Goal: Information Seeking & Learning: Learn about a topic

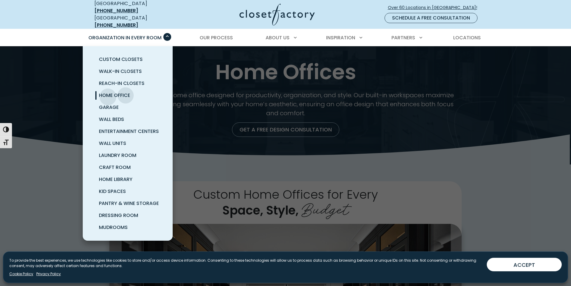
click at [108, 92] on span "Home Office" at bounding box center [114, 95] width 31 height 7
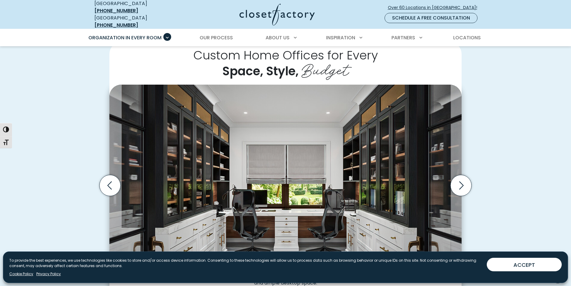
scroll to position [150, 0]
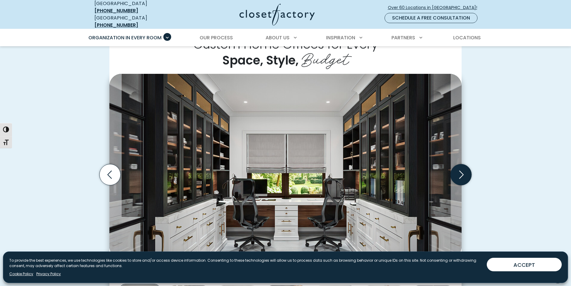
click at [466, 171] on icon "Next slide" at bounding box center [461, 174] width 21 height 21
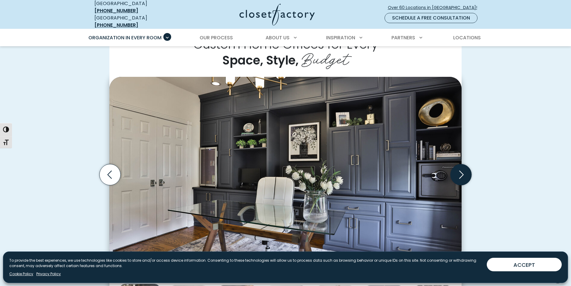
click at [466, 170] on icon "Next slide" at bounding box center [461, 174] width 21 height 21
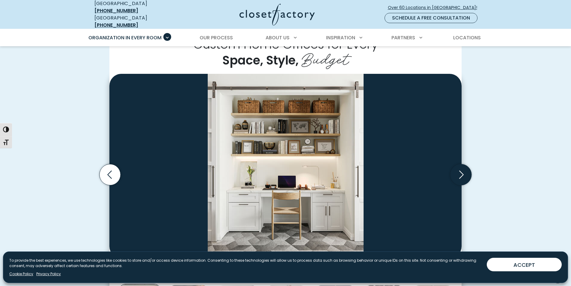
click at [466, 170] on icon "Next slide" at bounding box center [461, 174] width 21 height 21
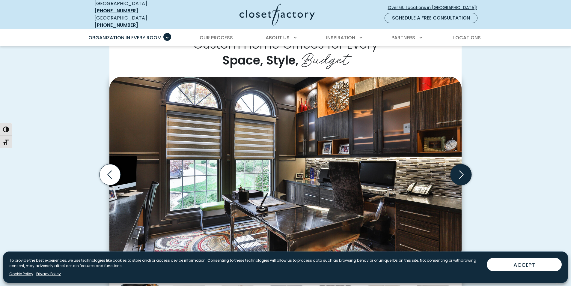
click at [466, 170] on icon "Next slide" at bounding box center [461, 174] width 21 height 21
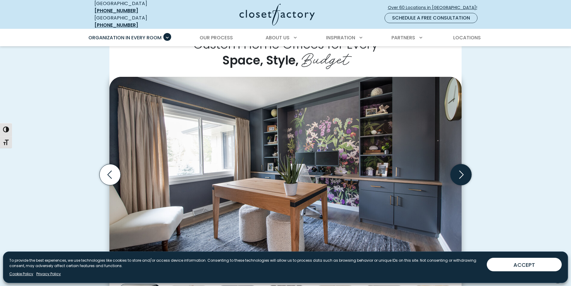
click at [466, 170] on icon "Next slide" at bounding box center [461, 174] width 21 height 21
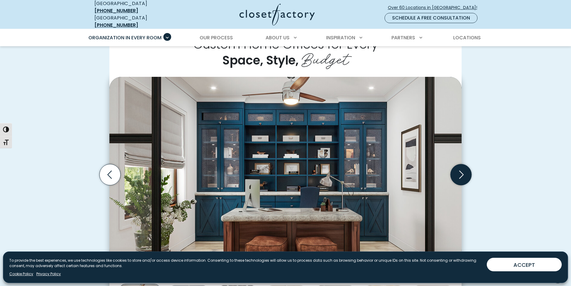
click at [466, 170] on icon "Next slide" at bounding box center [461, 174] width 21 height 21
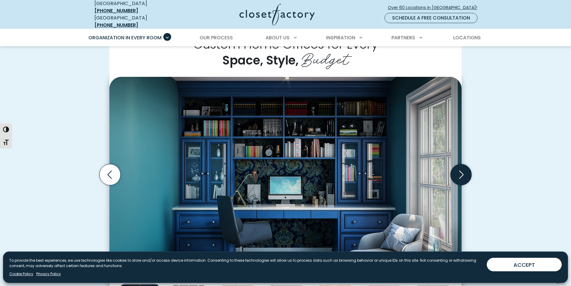
click at [466, 170] on icon "Next slide" at bounding box center [461, 174] width 21 height 21
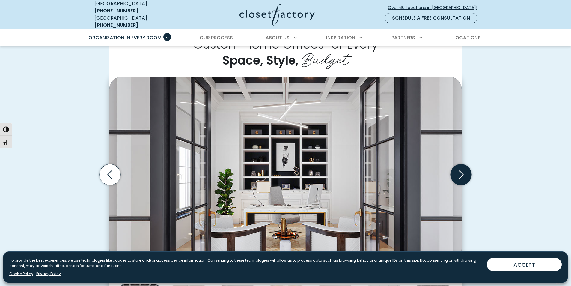
click at [466, 170] on icon "Next slide" at bounding box center [461, 174] width 21 height 21
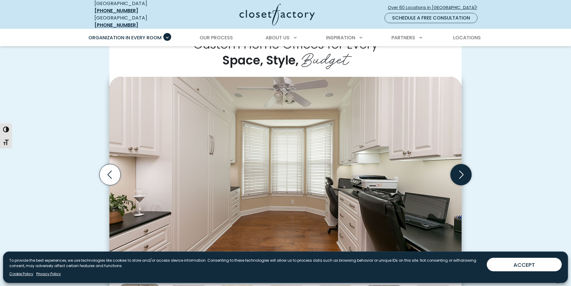
click at [466, 170] on icon "Next slide" at bounding box center [461, 174] width 21 height 21
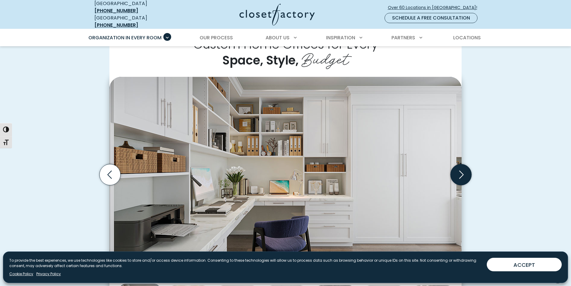
click at [466, 170] on icon "Next slide" at bounding box center [461, 174] width 21 height 21
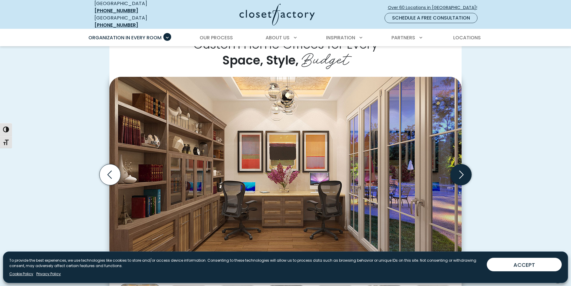
click at [466, 170] on icon "Next slide" at bounding box center [461, 174] width 21 height 21
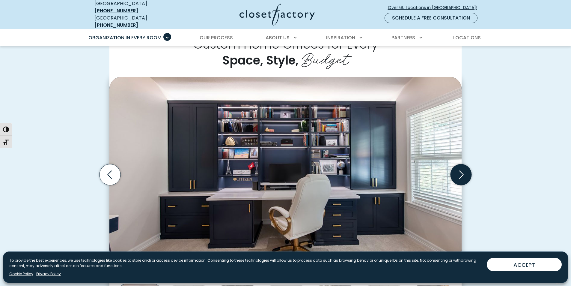
click at [466, 170] on icon "Next slide" at bounding box center [461, 174] width 21 height 21
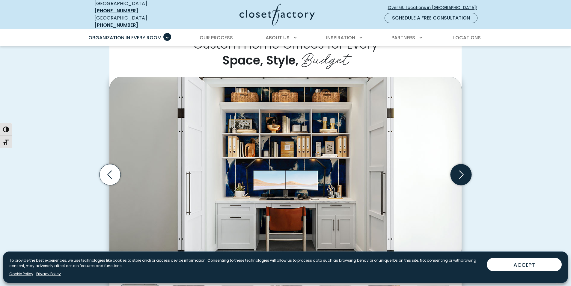
click at [466, 170] on icon "Next slide" at bounding box center [461, 174] width 21 height 21
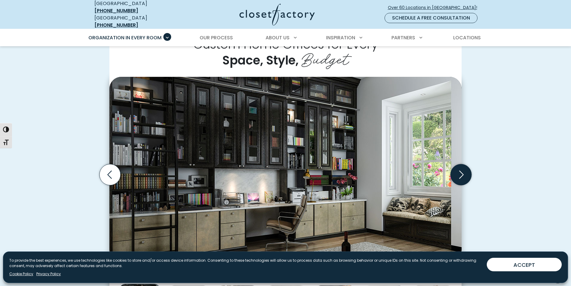
click at [466, 170] on icon "Next slide" at bounding box center [461, 174] width 21 height 21
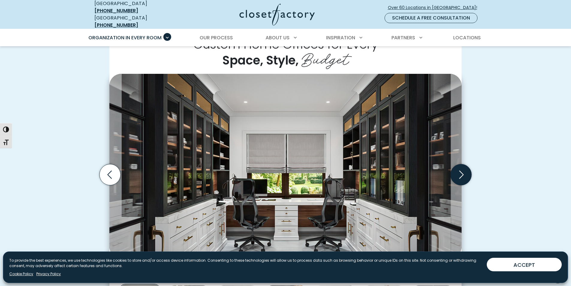
click at [466, 170] on icon "Next slide" at bounding box center [461, 174] width 21 height 21
